Goal: Information Seeking & Learning: Learn about a topic

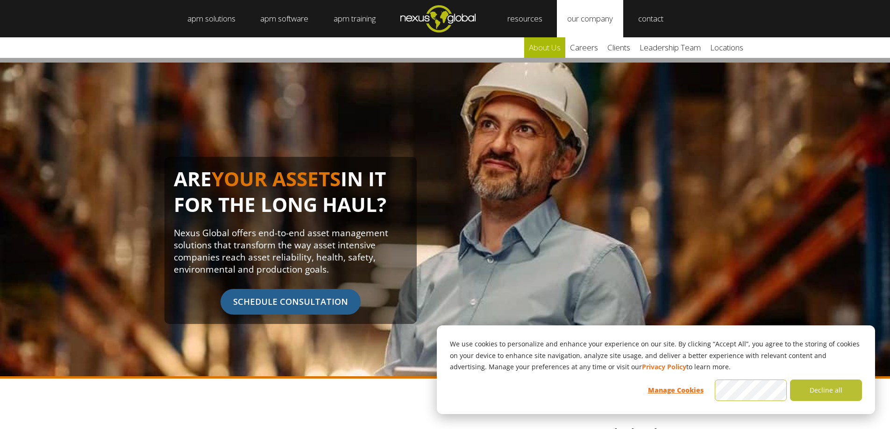
click at [563, 53] on link "about us" at bounding box center [544, 47] width 41 height 21
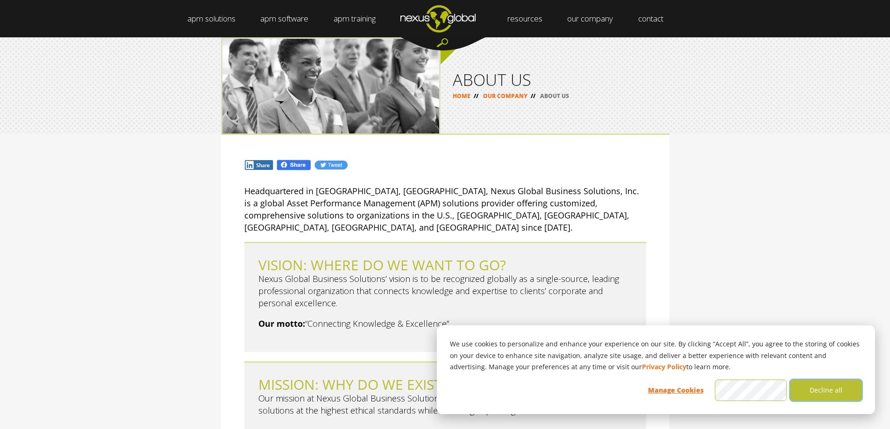
click at [823, 395] on button "Decline all" at bounding box center [826, 390] width 72 height 21
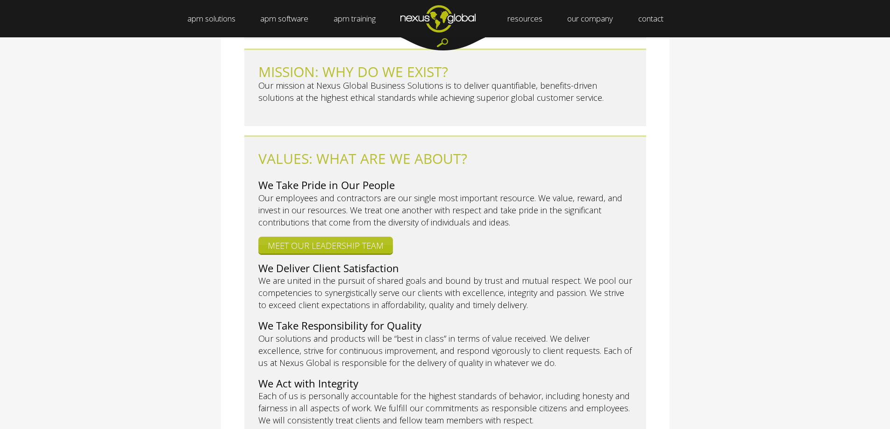
scroll to position [327, 0]
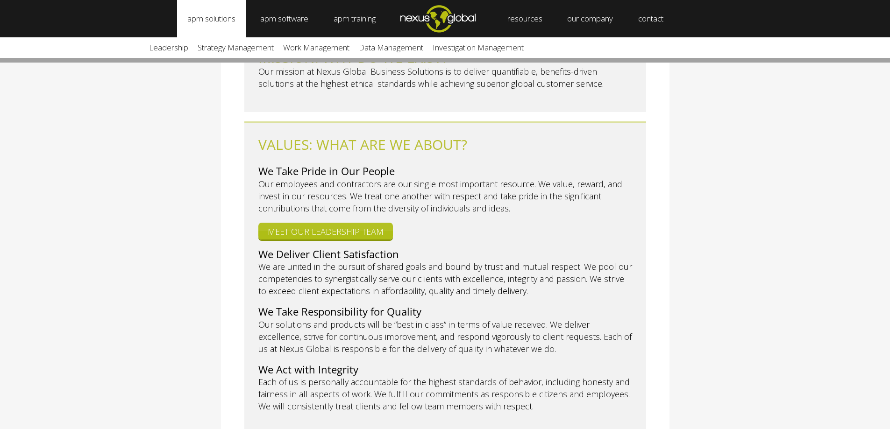
click at [219, 23] on link "apm solutions" at bounding box center [211, 18] width 69 height 37
